Goal: Task Accomplishment & Management: Manage account settings

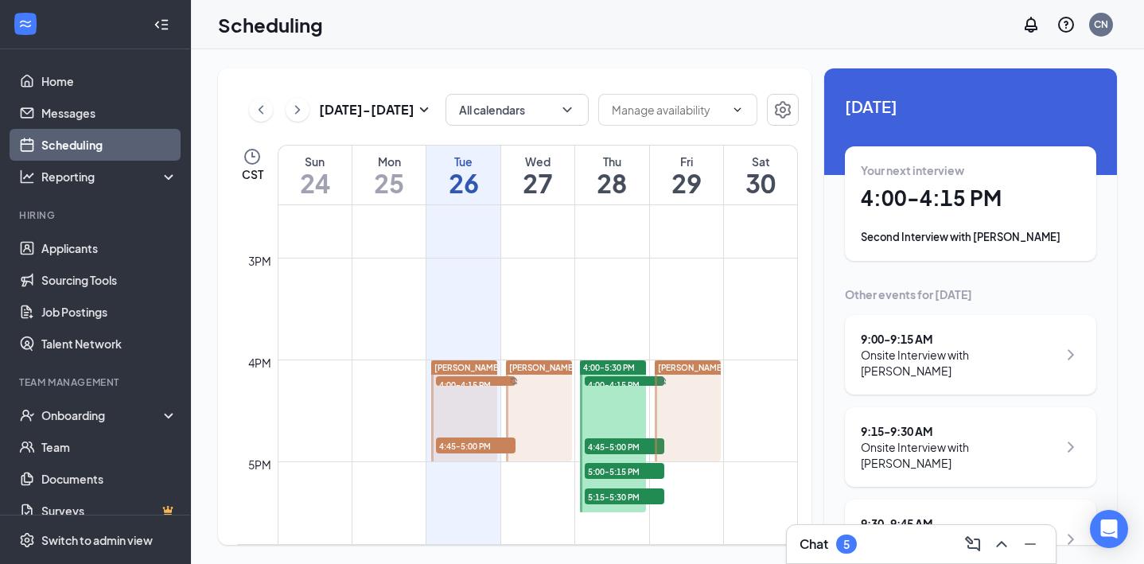
scroll to position [1487, 0]
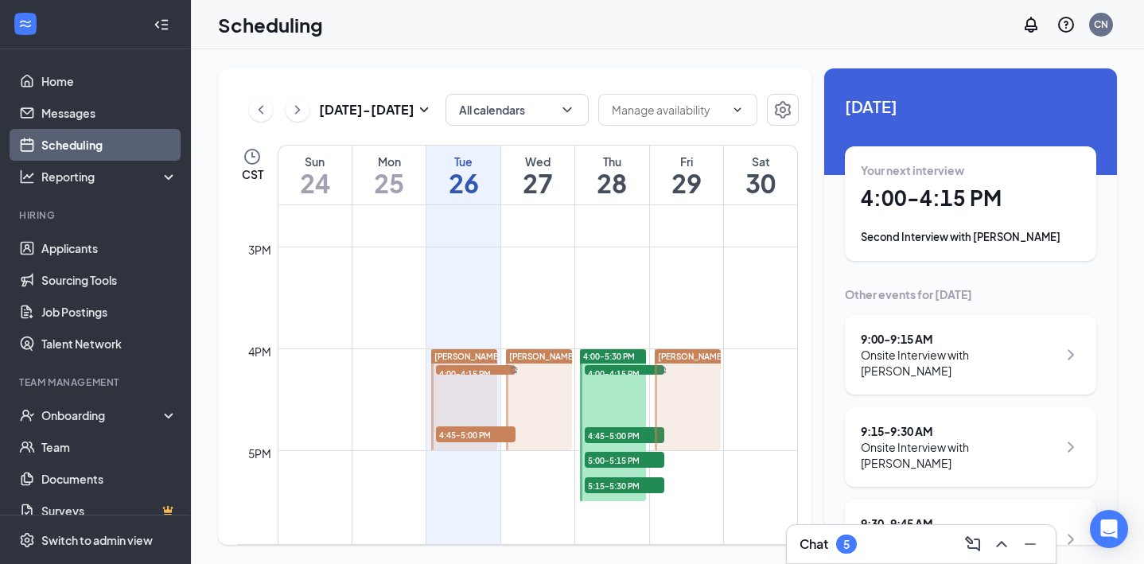
click at [481, 371] on span "4:00-4:15 PM" at bounding box center [476, 373] width 80 height 16
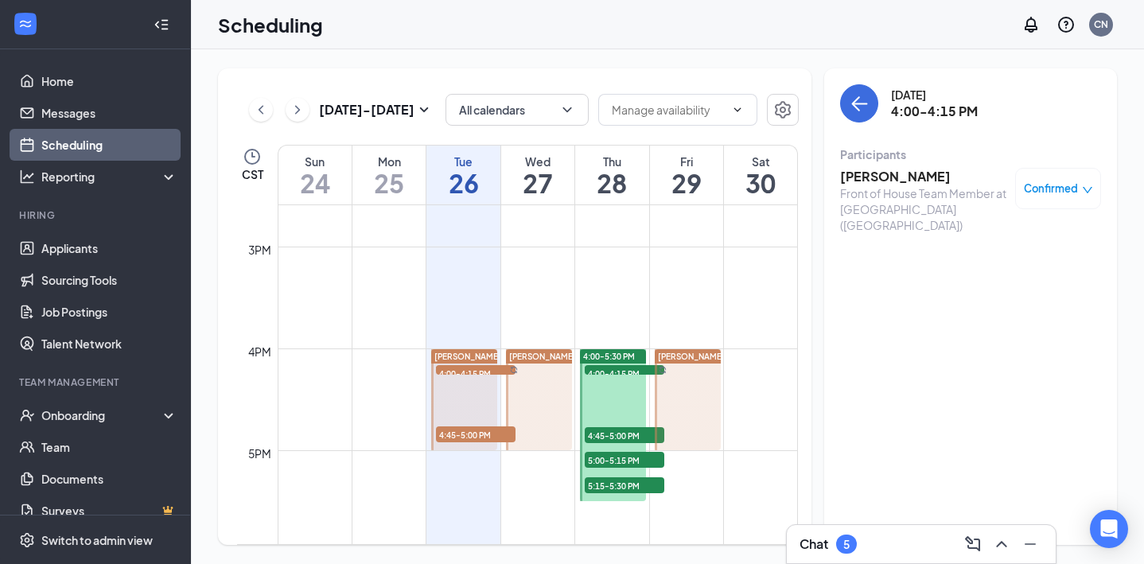
click at [484, 434] on span "4:45-5:00 PM" at bounding box center [476, 435] width 80 height 16
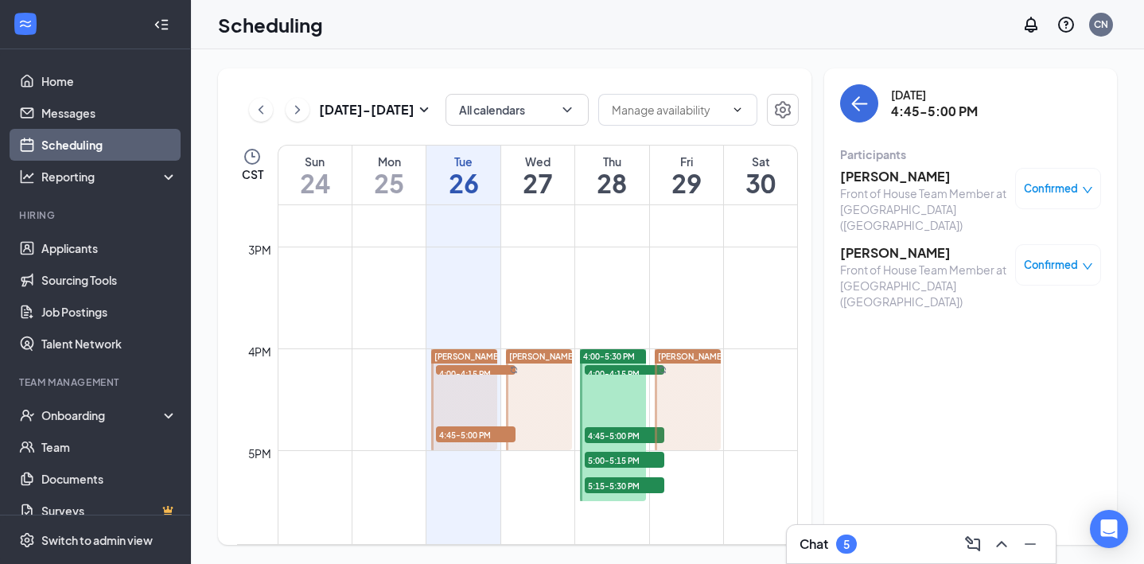
click at [617, 372] on span "4:00-4:15 PM" at bounding box center [625, 373] width 80 height 16
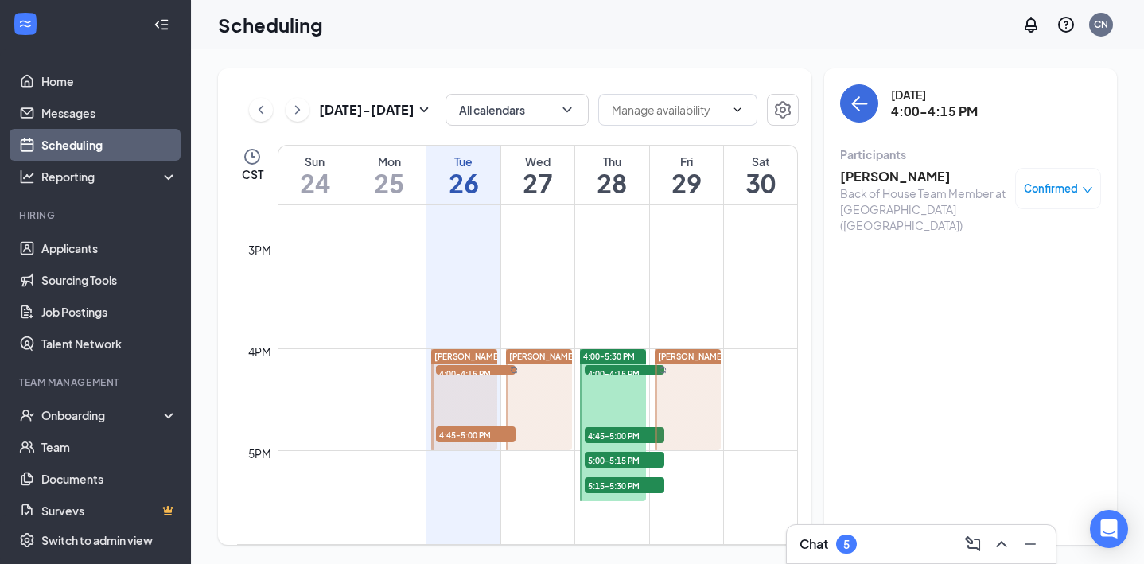
click at [627, 433] on span "4:45-5:00 PM" at bounding box center [625, 435] width 80 height 16
click at [630, 460] on span "5:00-5:15 PM" at bounding box center [625, 460] width 80 height 16
click at [634, 485] on span "5:15-5:30 PM" at bounding box center [625, 486] width 80 height 16
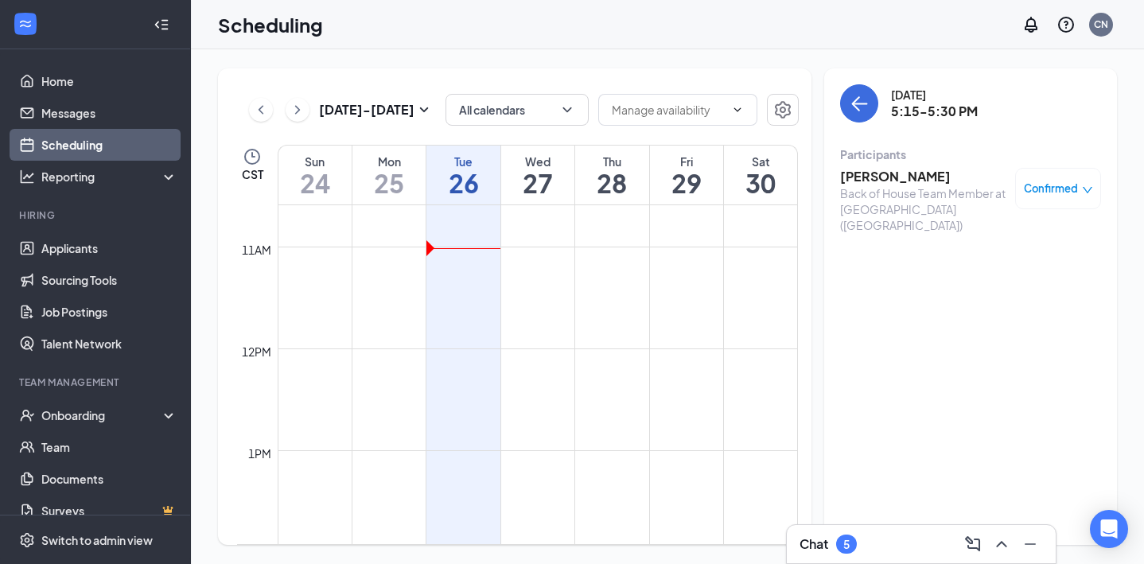
scroll to position [1086, 0]
click at [125, 248] on link "Applicants" at bounding box center [109, 248] width 136 height 32
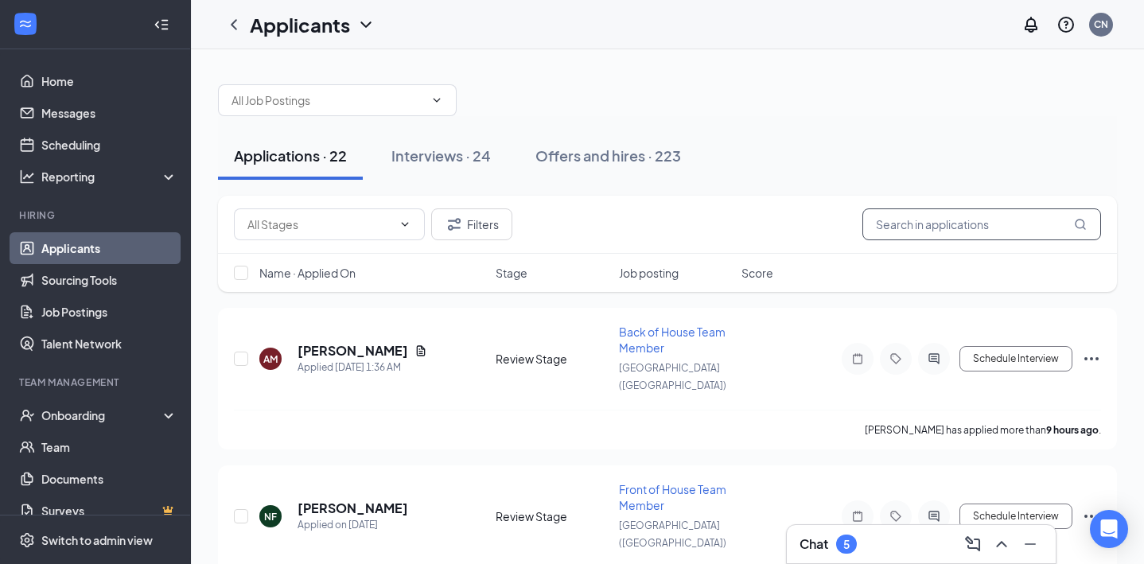
click at [927, 232] on input "text" at bounding box center [982, 225] width 239 height 32
type input "[PERSON_NAME]"
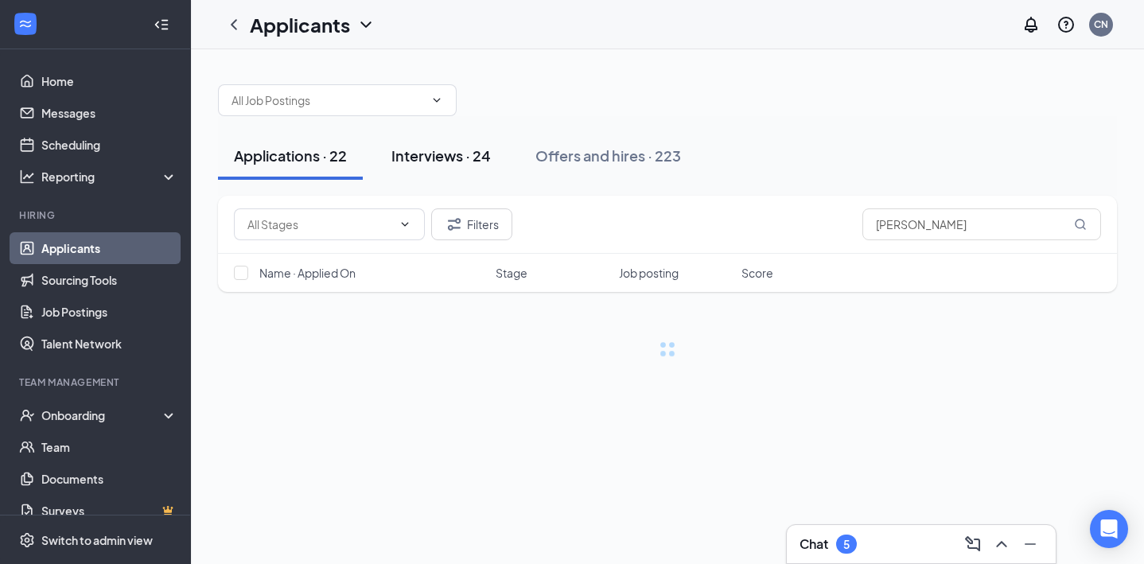
click at [443, 147] on div "Interviews · 24" at bounding box center [441, 156] width 99 height 20
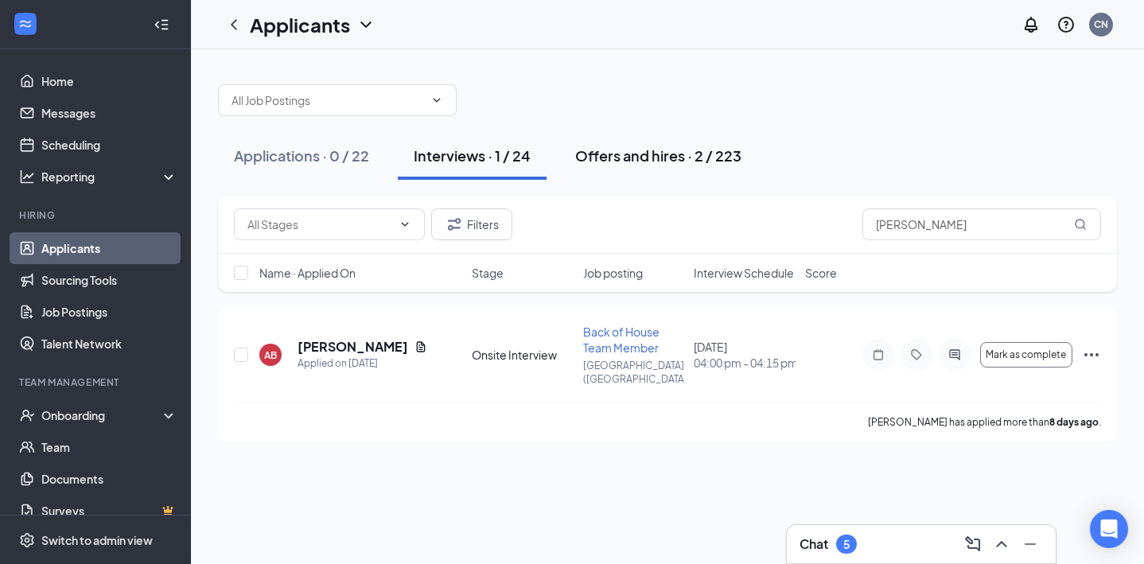
click at [636, 152] on div "Offers and hires · 2 / 223" at bounding box center [658, 156] width 166 height 20
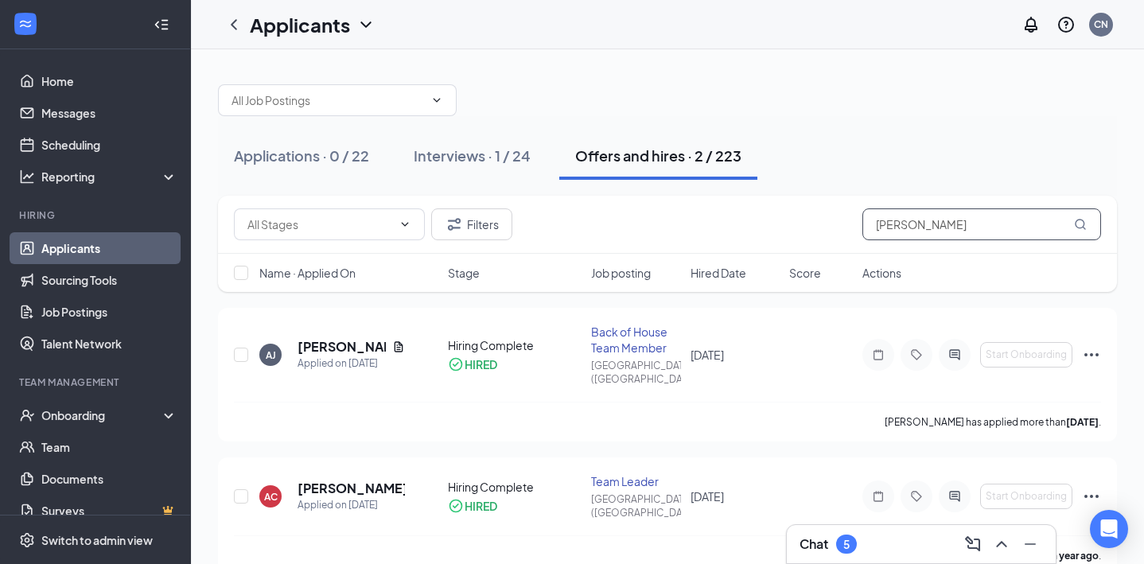
drag, startPoint x: 926, startPoint y: 228, endPoint x: 826, endPoint y: 210, distance: 101.9
click at [844, 220] on div "Filters [PERSON_NAME]" at bounding box center [668, 225] width 868 height 32
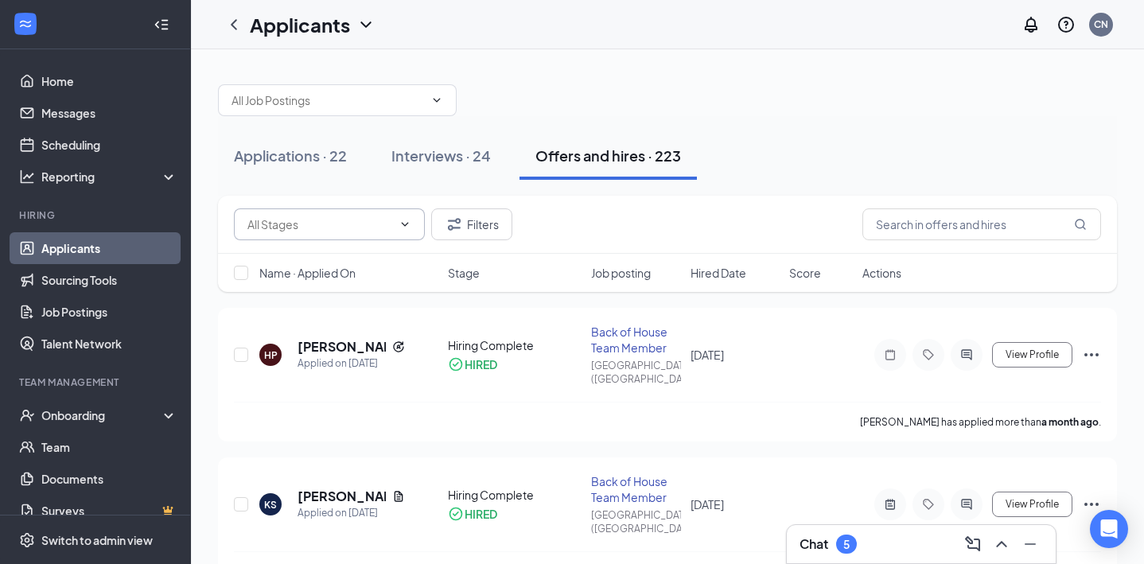
click at [401, 218] on icon "ChevronDown" at bounding box center [405, 224] width 13 height 13
click at [407, 222] on icon "ChevronUp" at bounding box center [405, 224] width 13 height 13
click at [337, 167] on button "Applications · 22" at bounding box center [290, 156] width 145 height 48
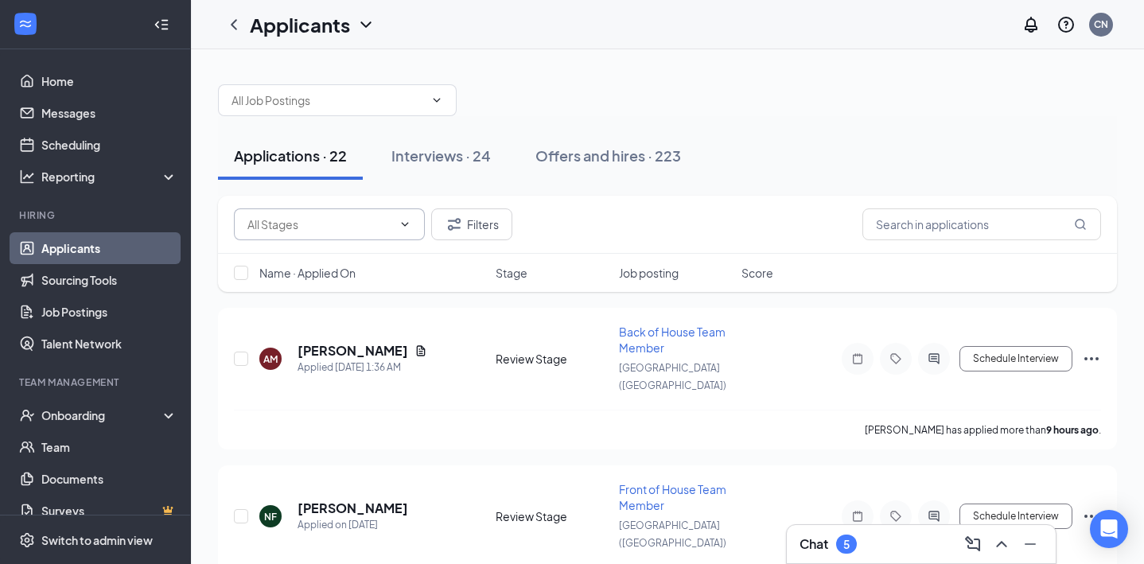
click at [405, 220] on icon "ChevronDown" at bounding box center [405, 224] width 13 height 13
click at [466, 187] on div "Applications · 22 Interviews · 24 Offers and hires · 223" at bounding box center [667, 156] width 899 height 80
click at [468, 219] on button "Filters" at bounding box center [471, 225] width 81 height 32
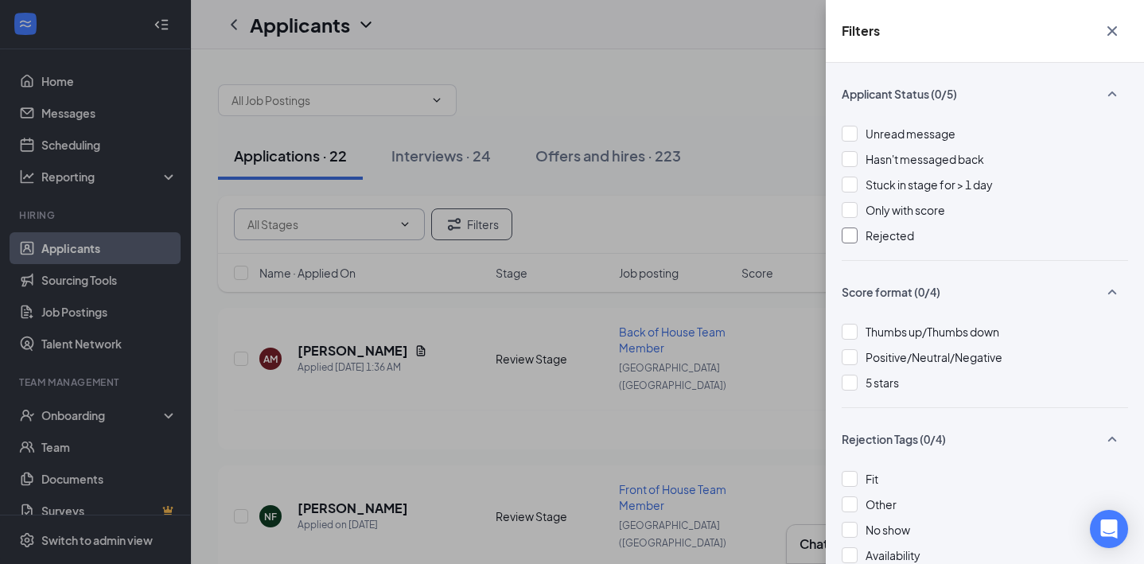
click at [852, 240] on div at bounding box center [850, 236] width 16 height 16
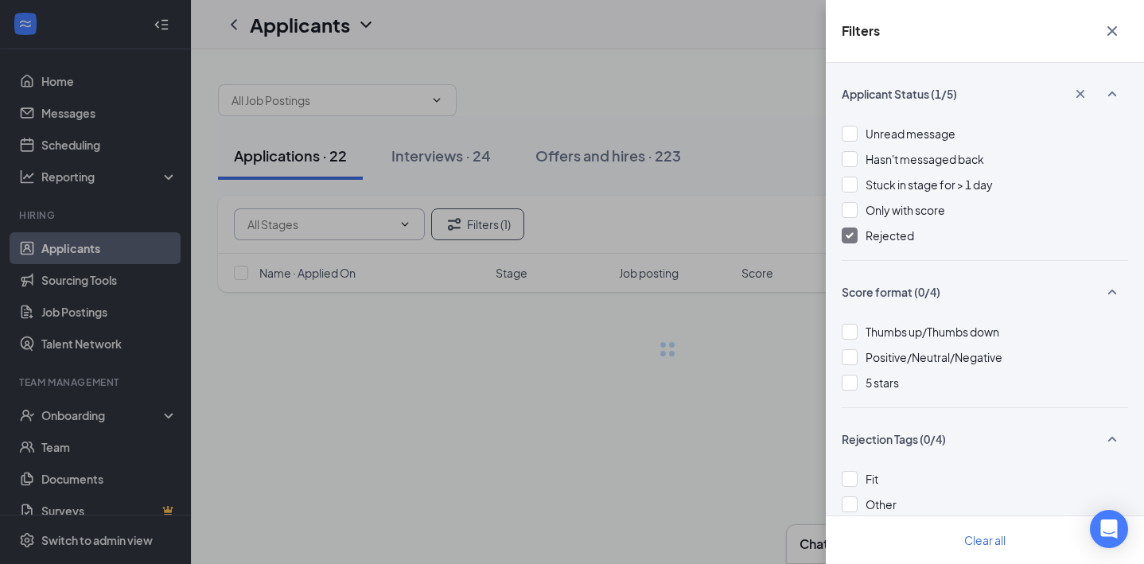
click at [759, 154] on div "Filters Applicant Status (1/5) Unread message Hasn't messaged back Stuck in sta…" at bounding box center [572, 282] width 1144 height 564
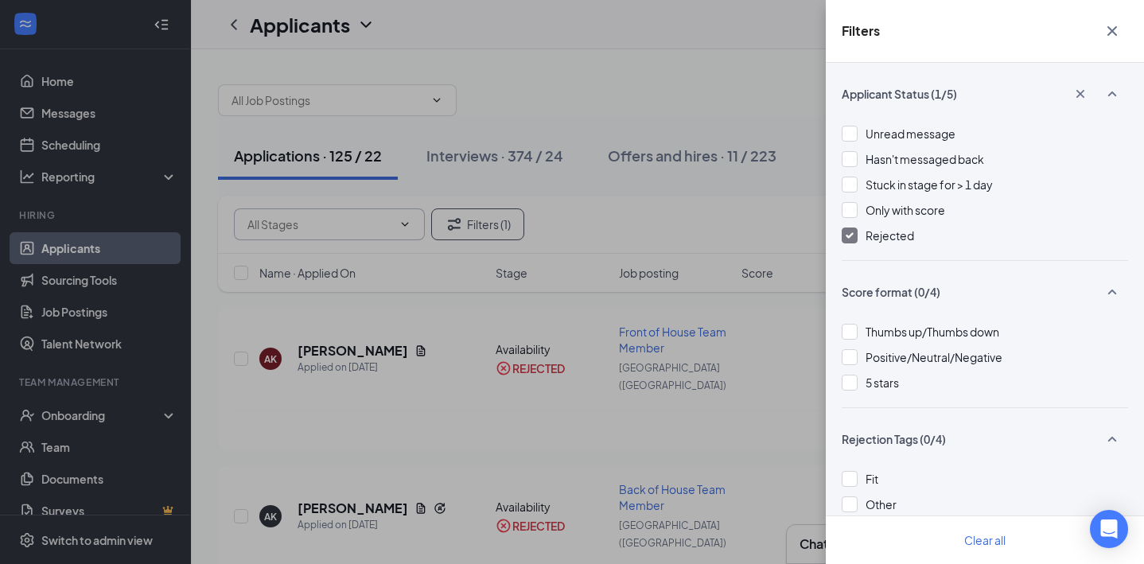
click at [1114, 29] on icon "Cross" at bounding box center [1113, 31] width 10 height 10
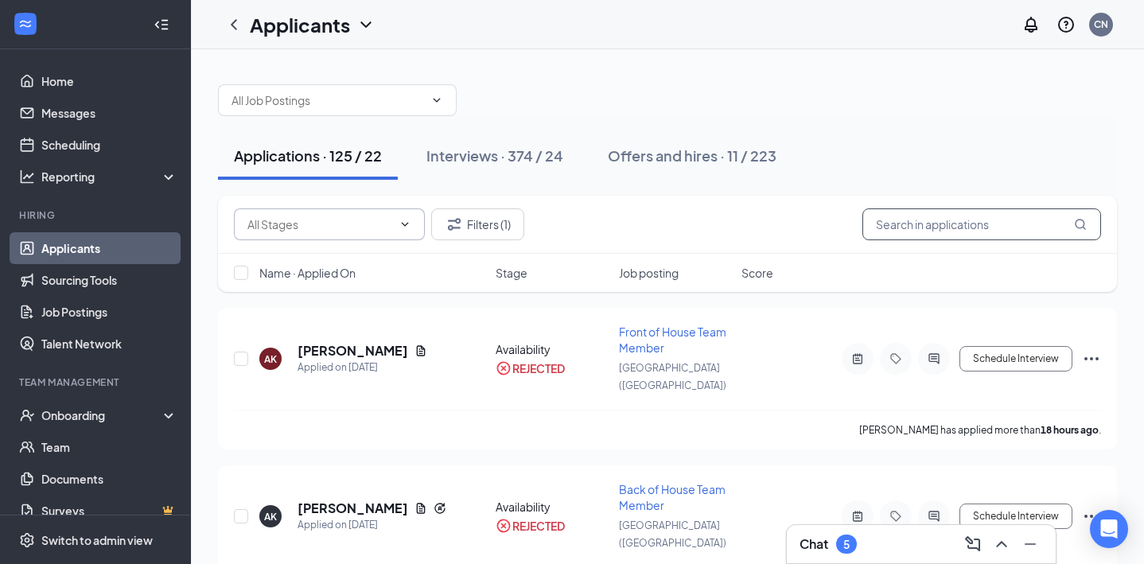
click at [981, 238] on input "text" at bounding box center [982, 225] width 239 height 32
type input "[PERSON_NAME]"
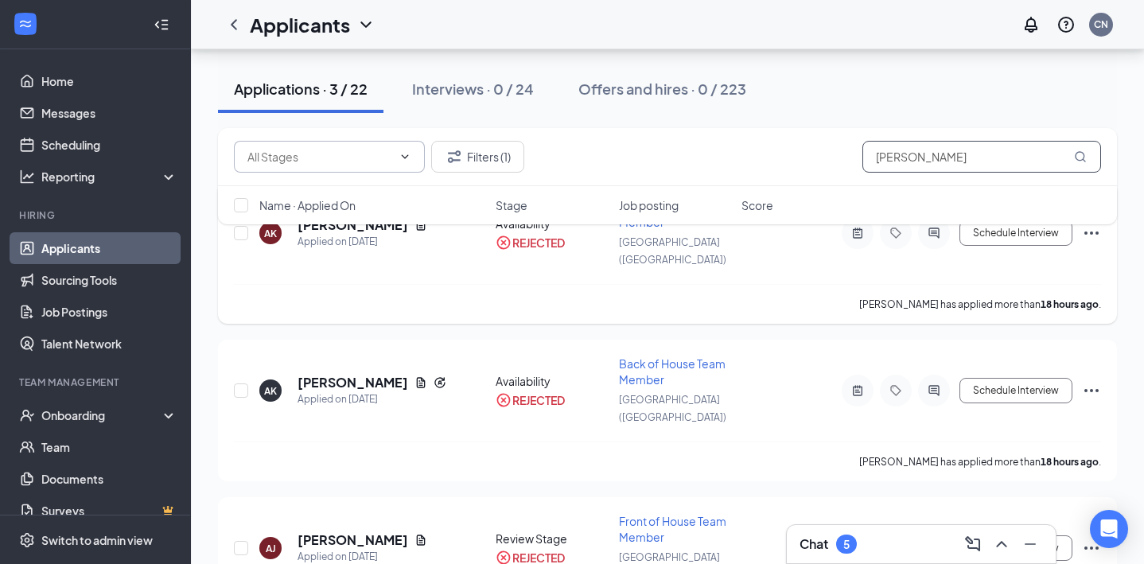
scroll to position [167, 0]
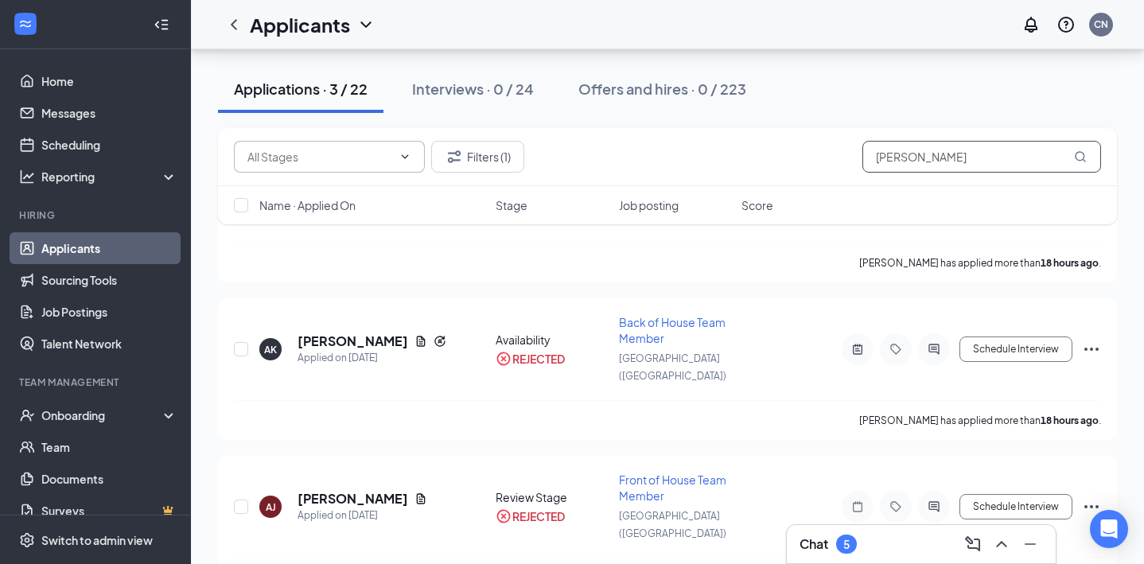
click at [938, 146] on input "[PERSON_NAME]" at bounding box center [982, 157] width 239 height 32
drag, startPoint x: 918, startPoint y: 160, endPoint x: 824, endPoint y: 158, distance: 93.9
click at [824, 158] on div "Filters (1) [PERSON_NAME]" at bounding box center [668, 157] width 868 height 32
click at [353, 84] on div "Applications · 125 / 22" at bounding box center [308, 89] width 148 height 20
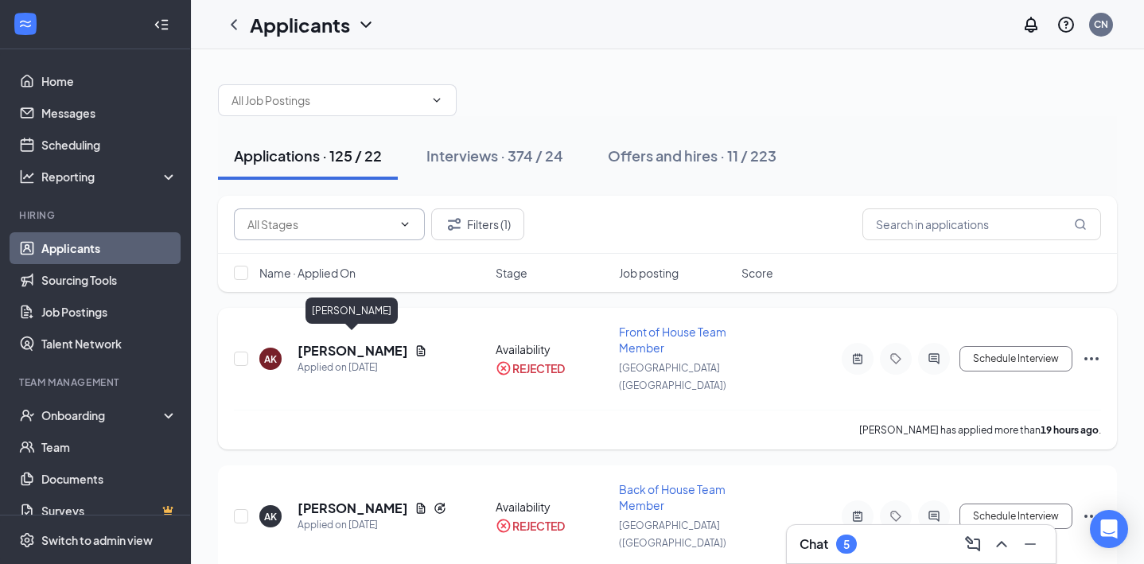
click at [374, 342] on h5 "[PERSON_NAME]" at bounding box center [353, 351] width 111 height 18
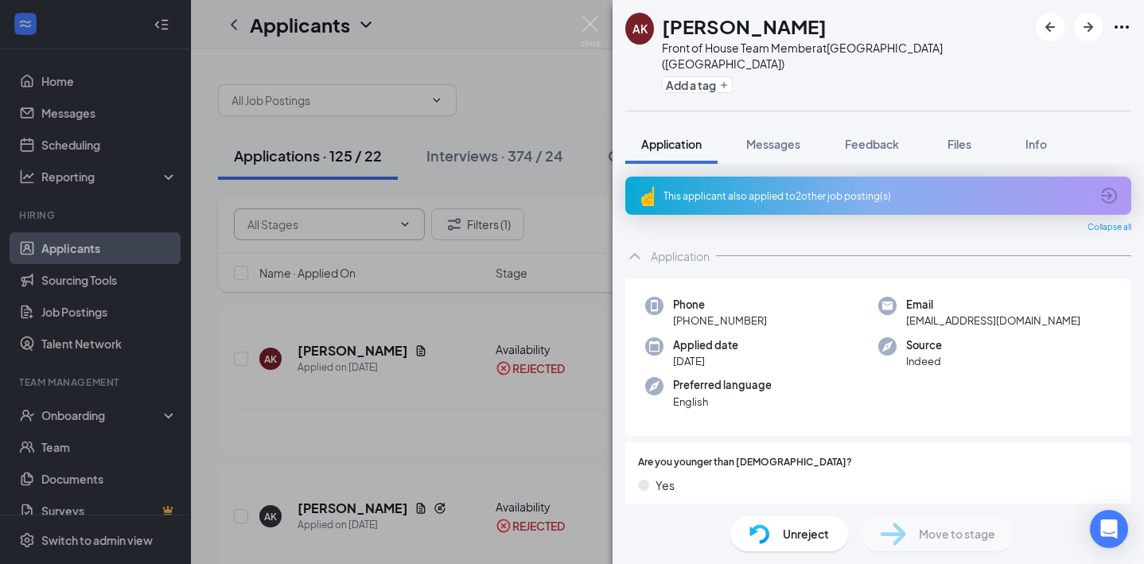
click at [735, 189] on div "This applicant also applied to 2 other job posting(s)" at bounding box center [877, 196] width 427 height 14
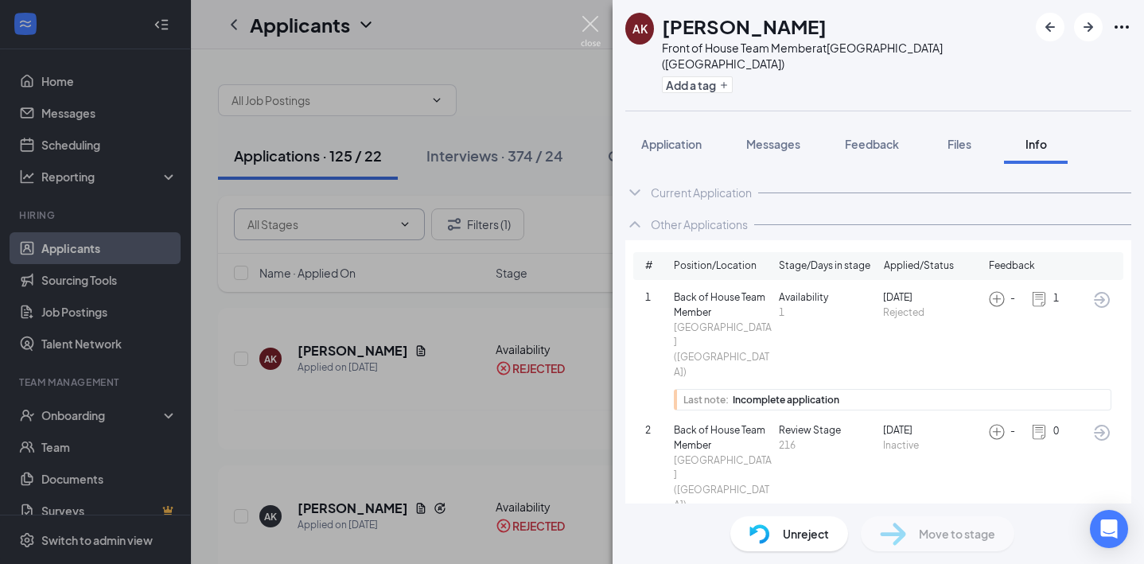
click at [591, 21] on img at bounding box center [591, 31] width 20 height 31
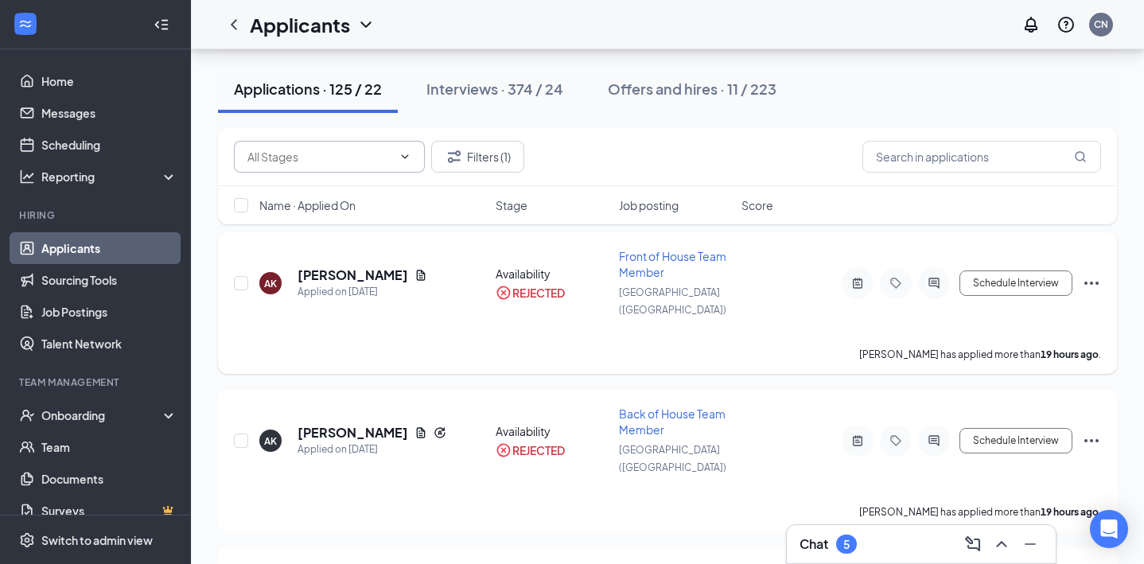
scroll to position [79, 0]
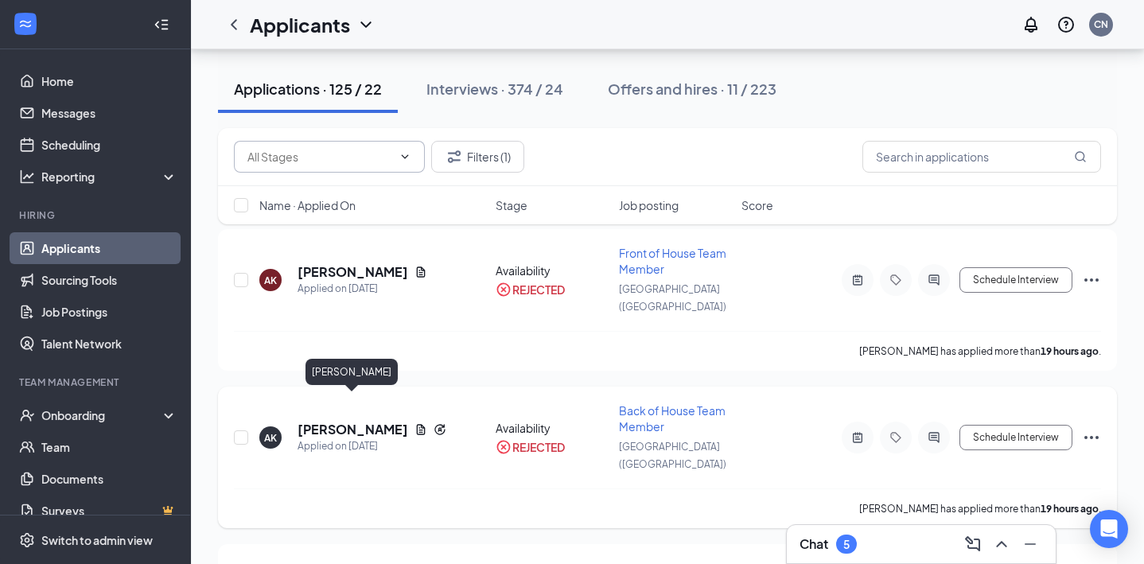
click at [385, 421] on h5 "[PERSON_NAME]" at bounding box center [353, 430] width 111 height 18
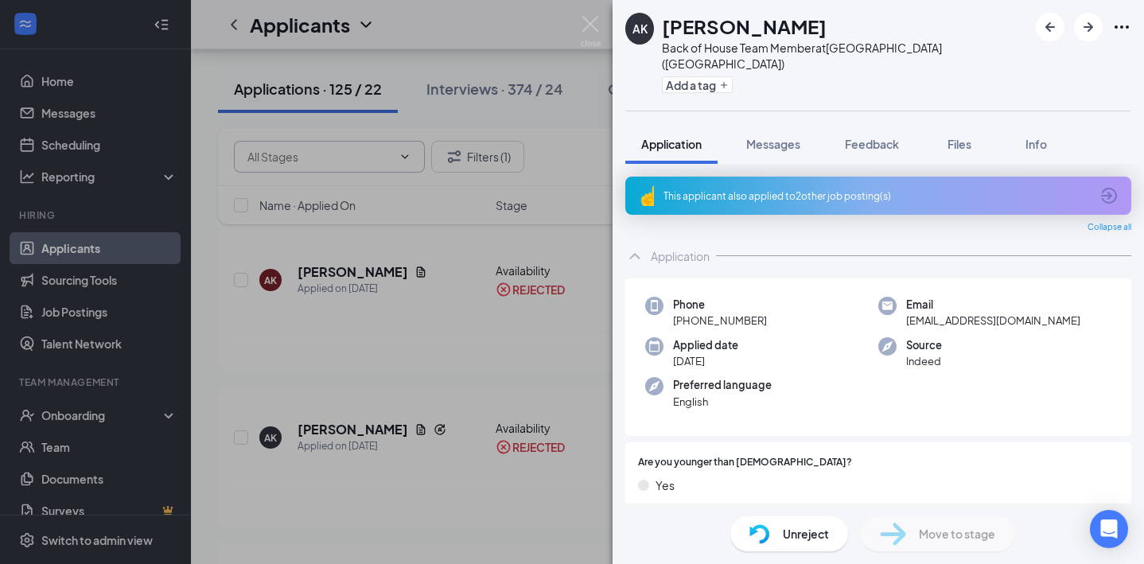
click at [848, 189] on div "This applicant also applied to 2 other job posting(s)" at bounding box center [877, 196] width 427 height 14
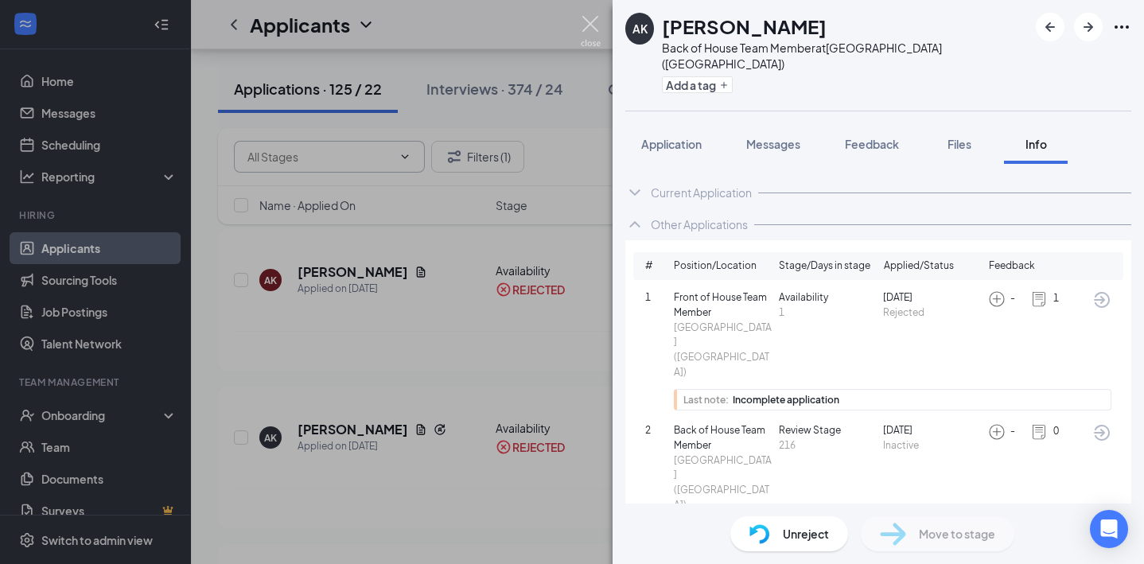
click at [586, 21] on img at bounding box center [591, 31] width 20 height 31
